Goal: Task Accomplishment & Management: Manage account settings

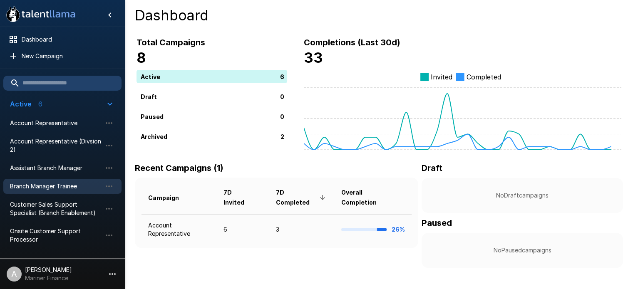
click at [69, 185] on span "Branch Manager Trainee" at bounding box center [56, 186] width 92 height 8
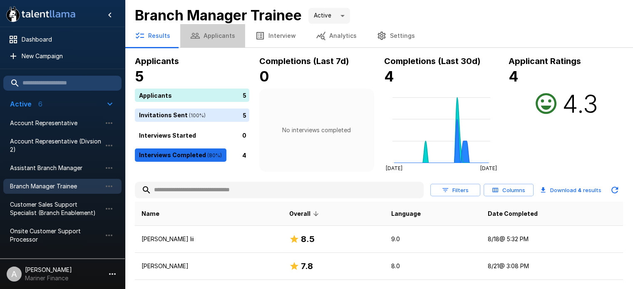
click at [214, 36] on button "Applicants" at bounding box center [212, 35] width 65 height 23
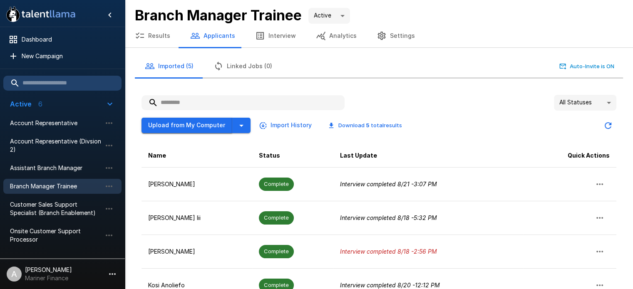
click at [195, 124] on button "Upload from My Computer" at bounding box center [187, 125] width 91 height 15
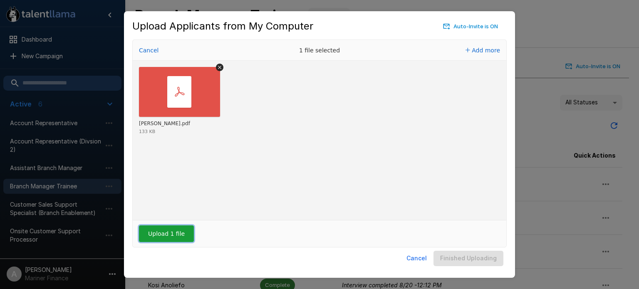
click at [171, 229] on button "Upload 1 file" at bounding box center [166, 234] width 55 height 17
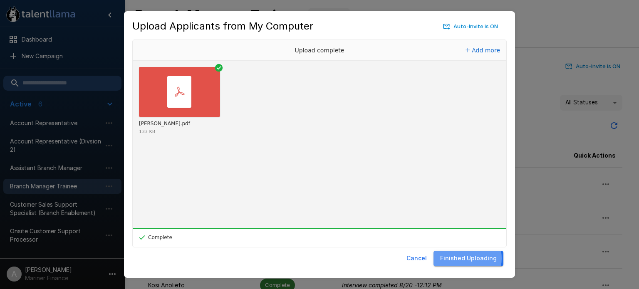
click at [464, 258] on button "Finished Uploading" at bounding box center [469, 258] width 70 height 15
